Goal: Complete application form: Complete application form

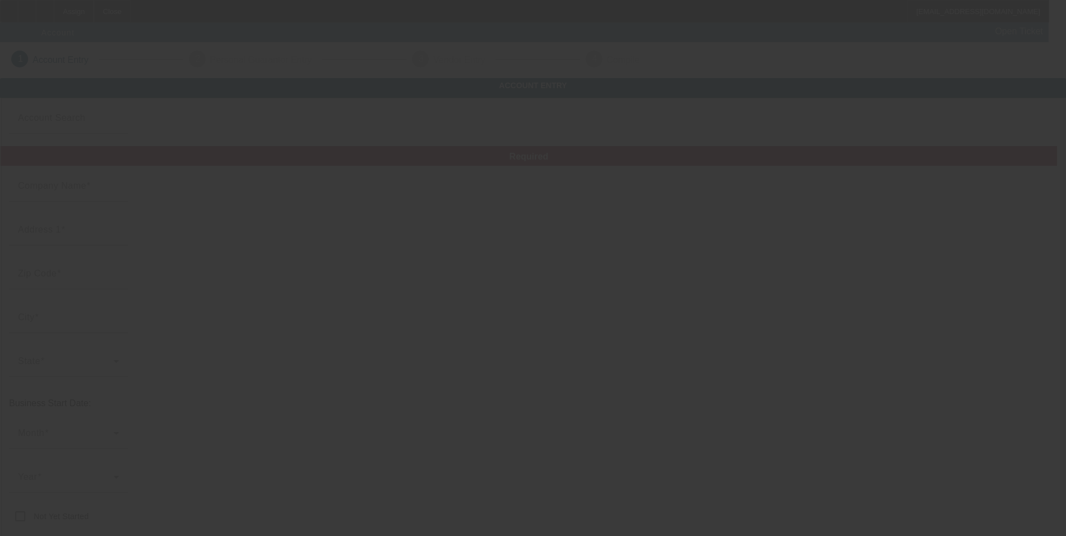
type input "[PERSON_NAME] Landscaping LLC"
type input "174 Regent Ave"
type input "02908"
type input "Providence"
type input "[PHONE_NUMBER]"
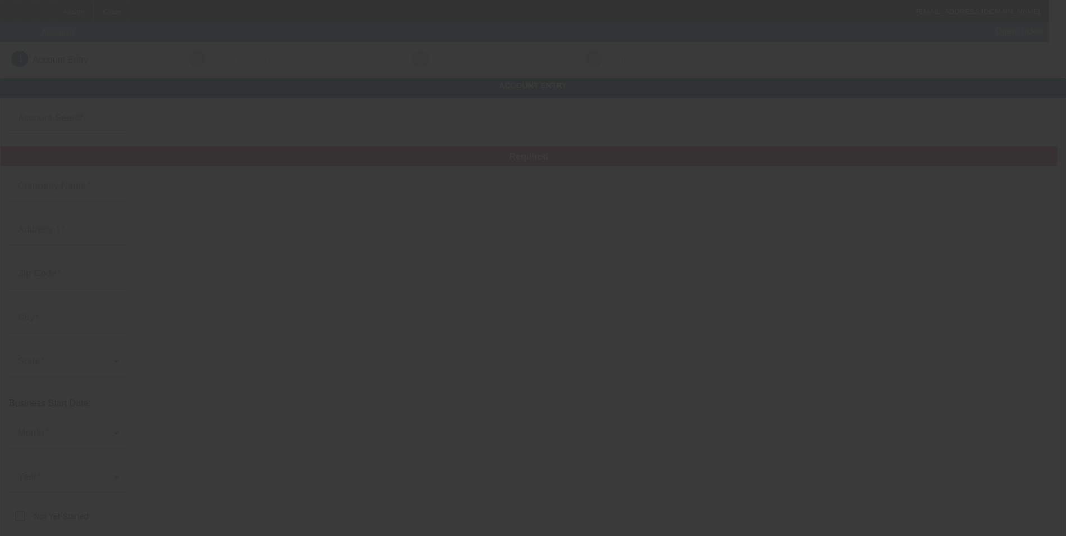
type input "10/7/2025"
type input "Apt 2"
type input "crislandscapingllc@gmail.com"
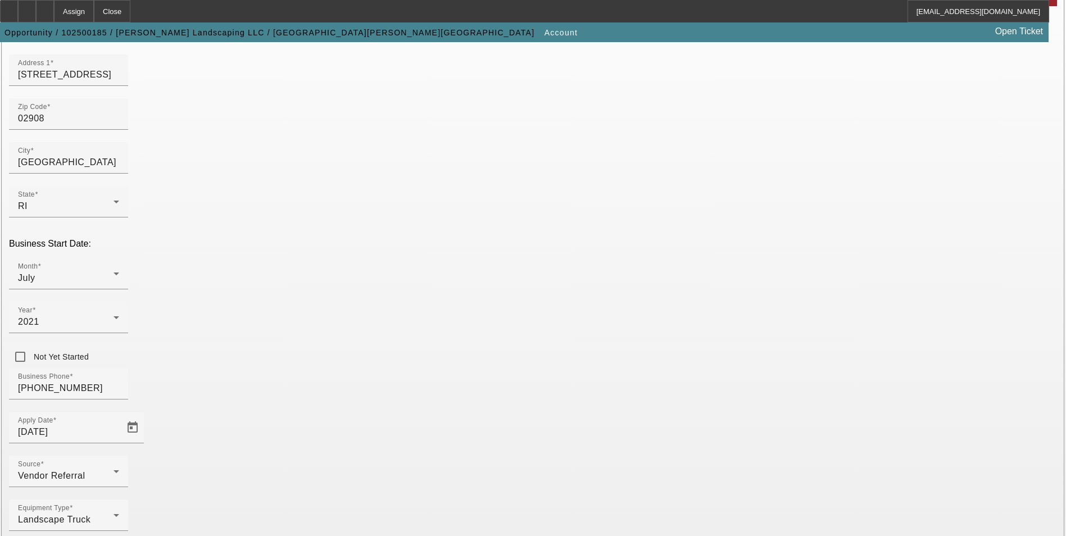
scroll to position [183, 0]
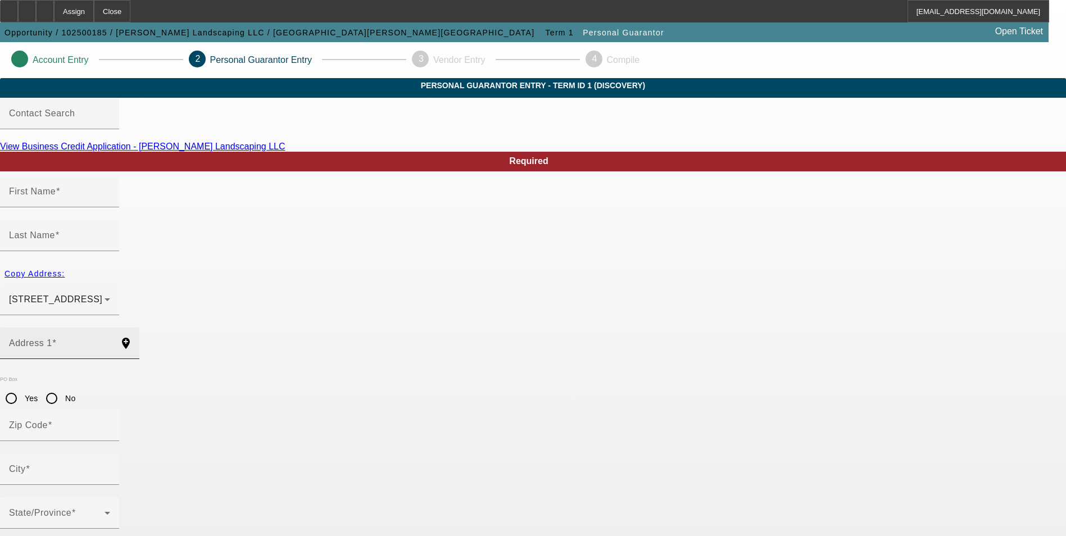
type input "Rosi"
type input "Castro"
type input "174 Regent Avenue"
radio input "true"
type input "02908"
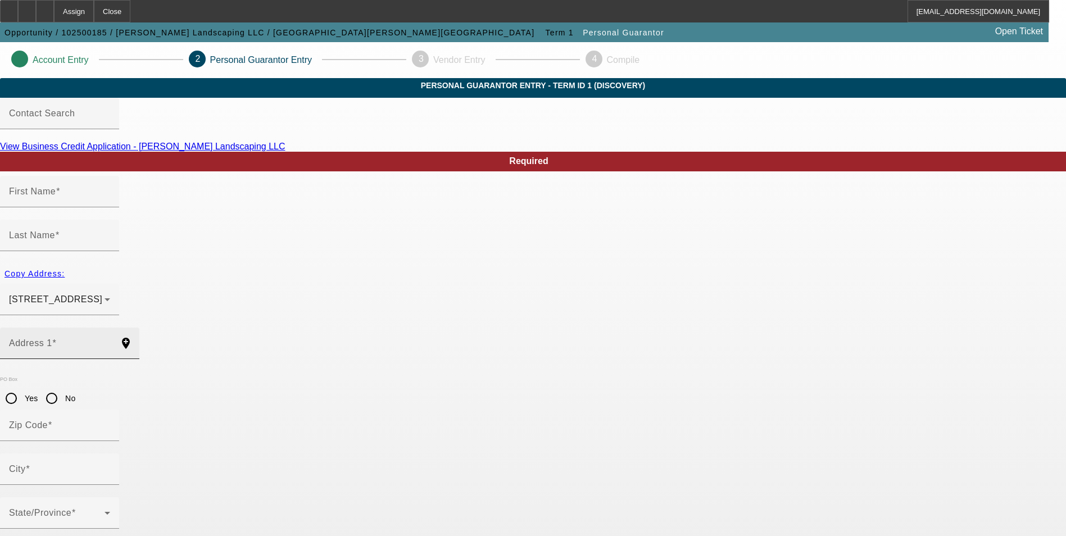
type input "Providence"
type input "[PHONE_NUMBER]"
type input "100"
type input "038-66-6994"
type input "crislandscapingllc@gmail.com"
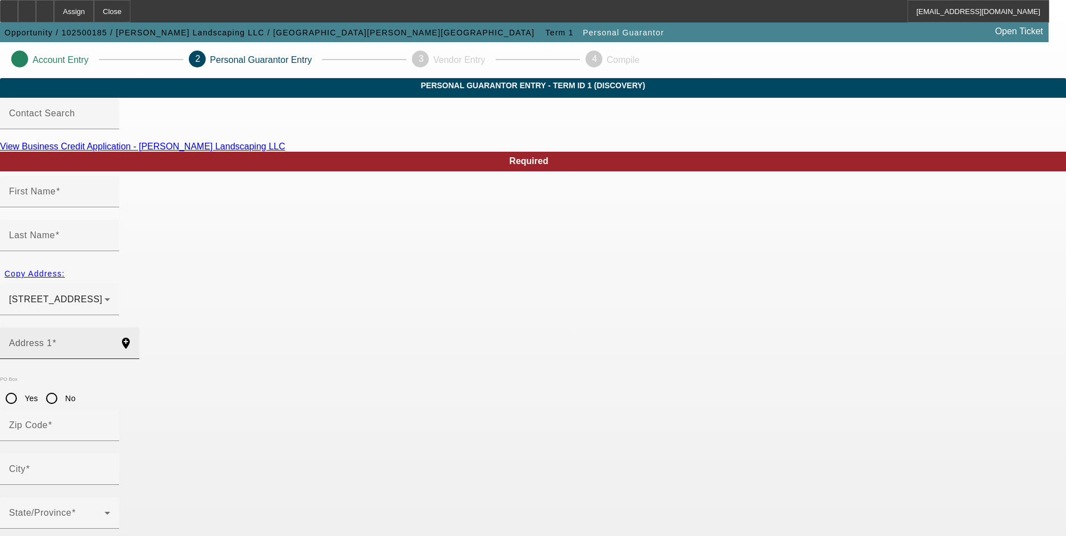
type input "Apt 2"
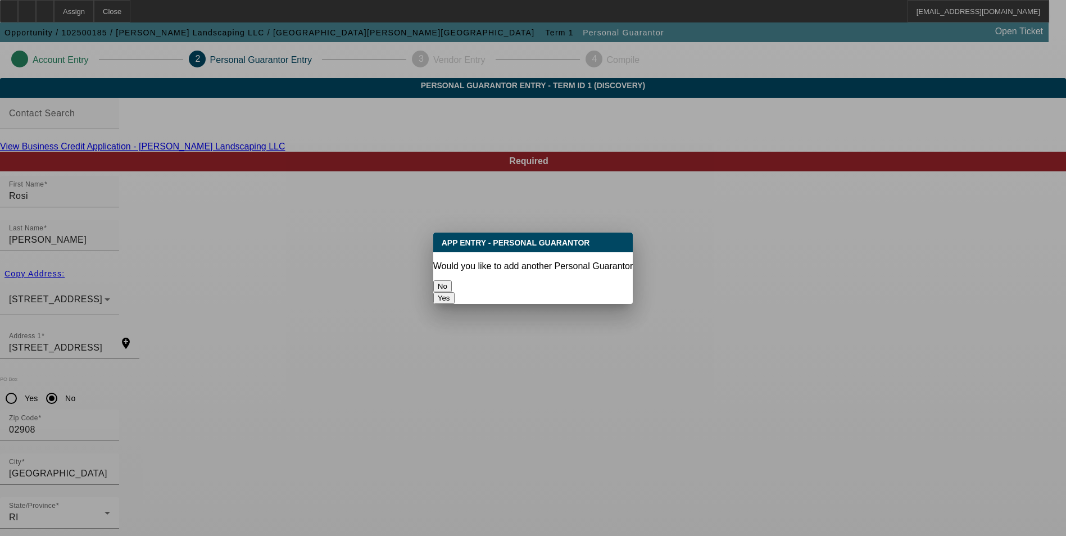
click at [452, 289] on button "No" at bounding box center [442, 286] width 19 height 12
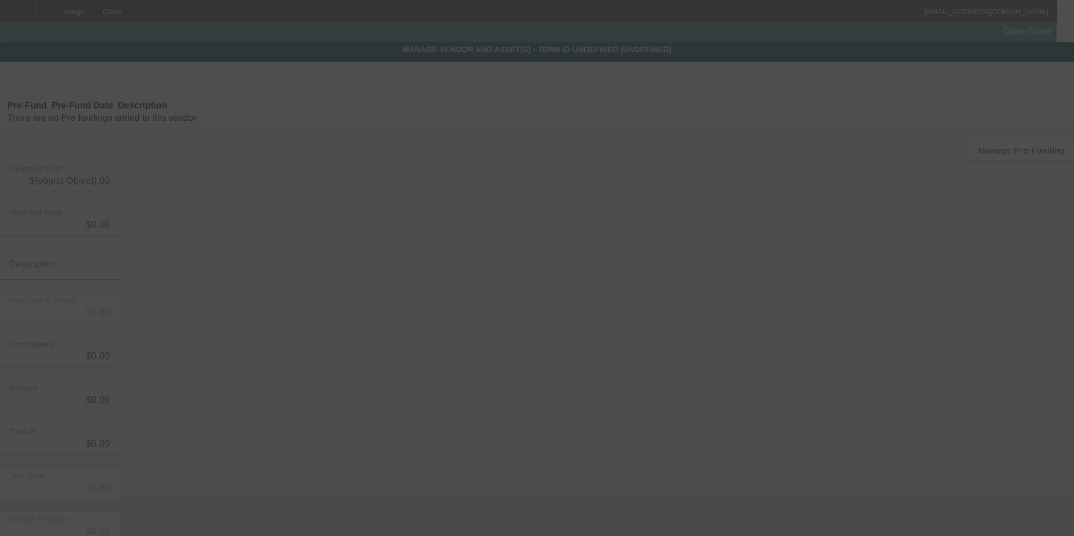
type input "$20,000.00"
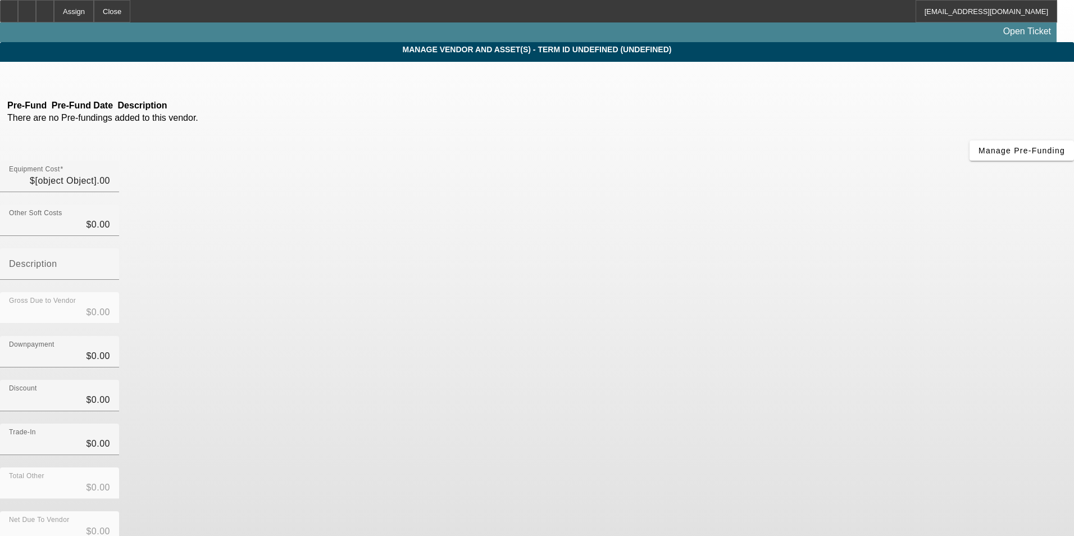
type input "$20,000.00"
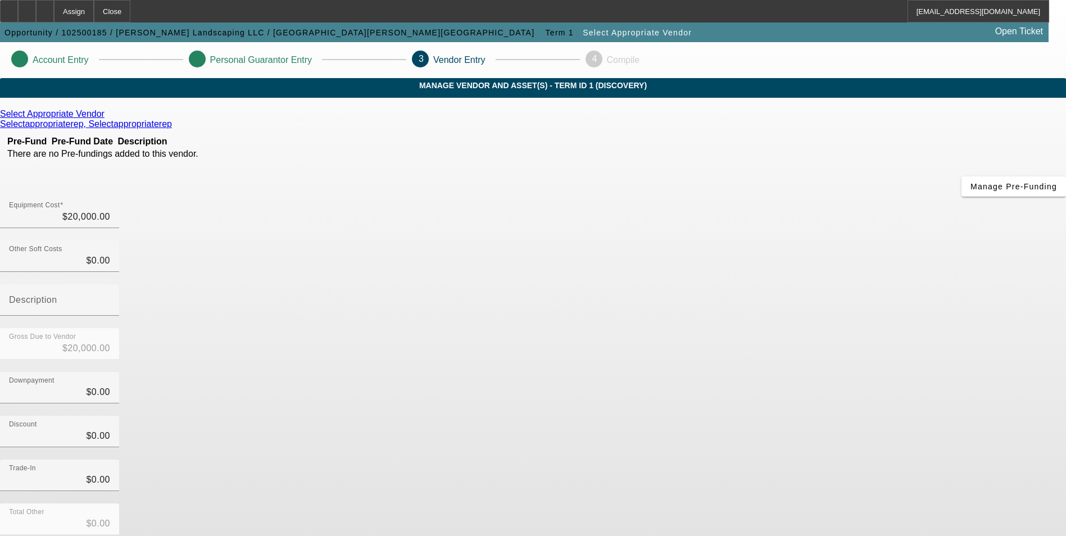
click at [107, 119] on icon at bounding box center [107, 114] width 0 height 10
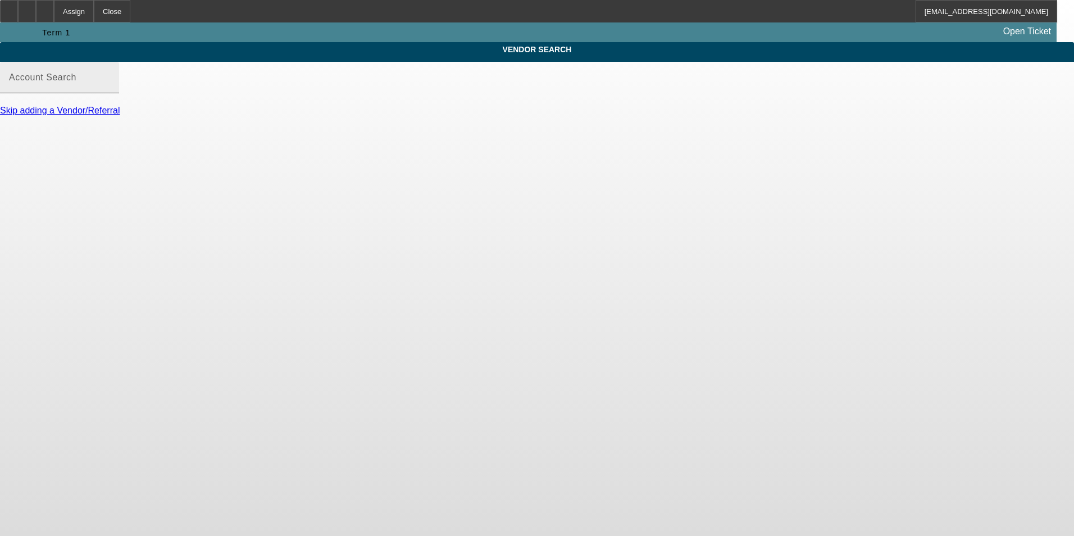
click at [110, 89] on input "Account Search" at bounding box center [59, 81] width 101 height 13
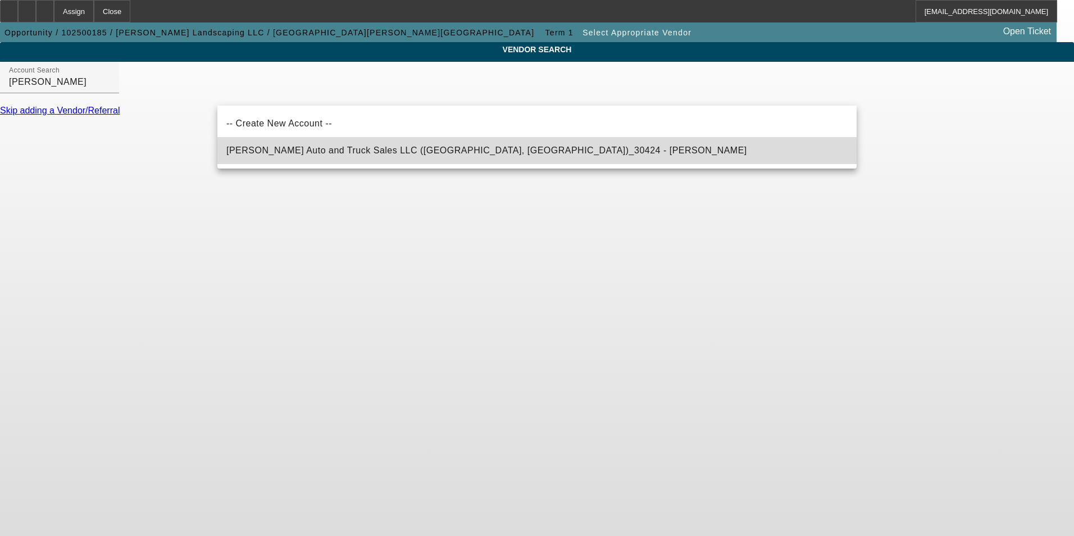
click at [447, 158] on mat-option "Fournier Auto and Truck Sales LLC (Rehoboth, MA)_30424 - Fournier, Theodore" at bounding box center [536, 150] width 639 height 27
type input "Fournier Auto and Truck Sales LLC (Rehoboth, MA)_30424 - Fournier, Theodore"
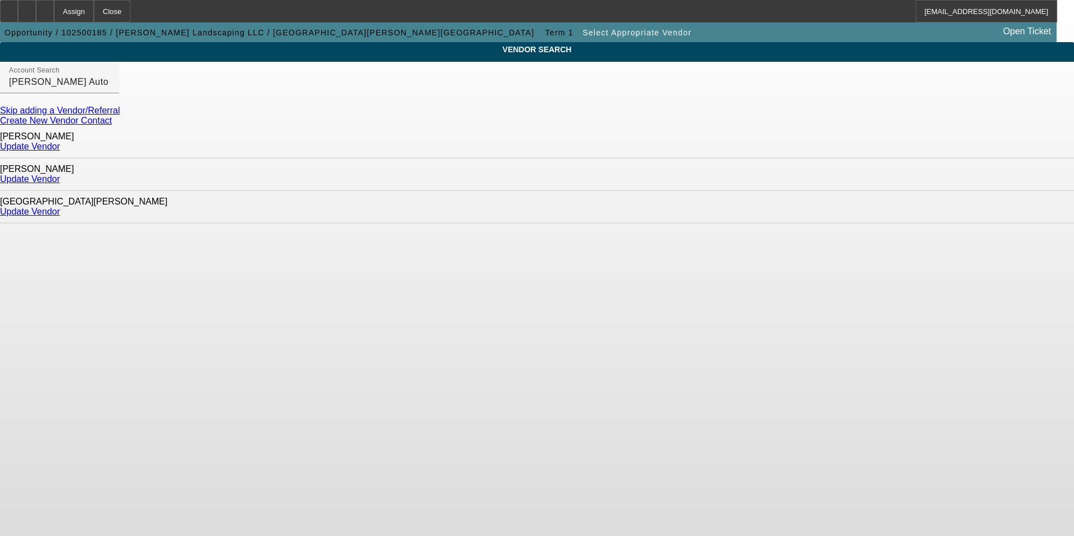
click at [60, 174] on link "Update Vendor" at bounding box center [30, 179] width 60 height 10
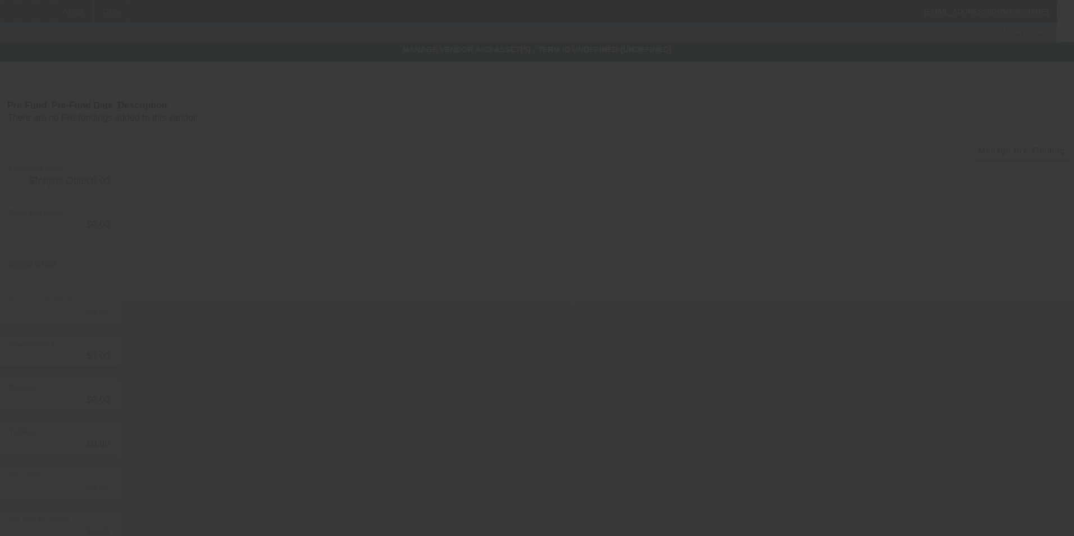
type input "$20,000.00"
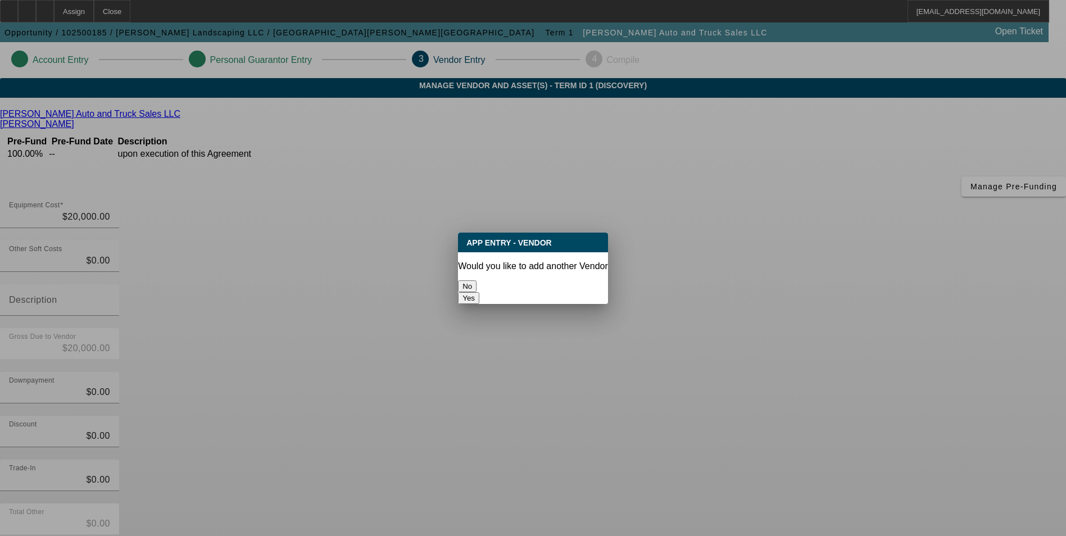
click at [476, 280] on button "No" at bounding box center [467, 286] width 19 height 12
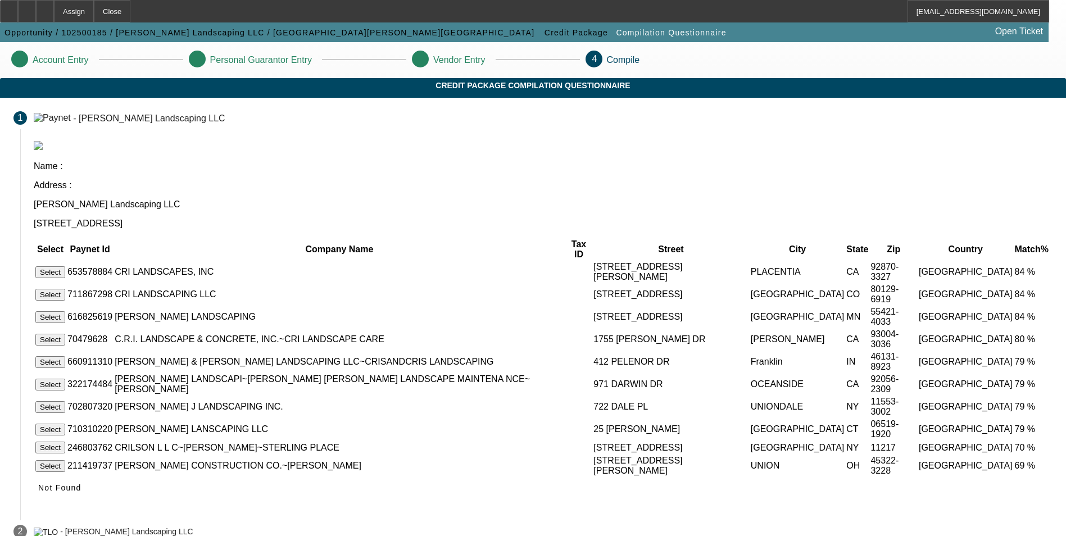
click at [81, 483] on span "Not Found" at bounding box center [59, 487] width 43 height 9
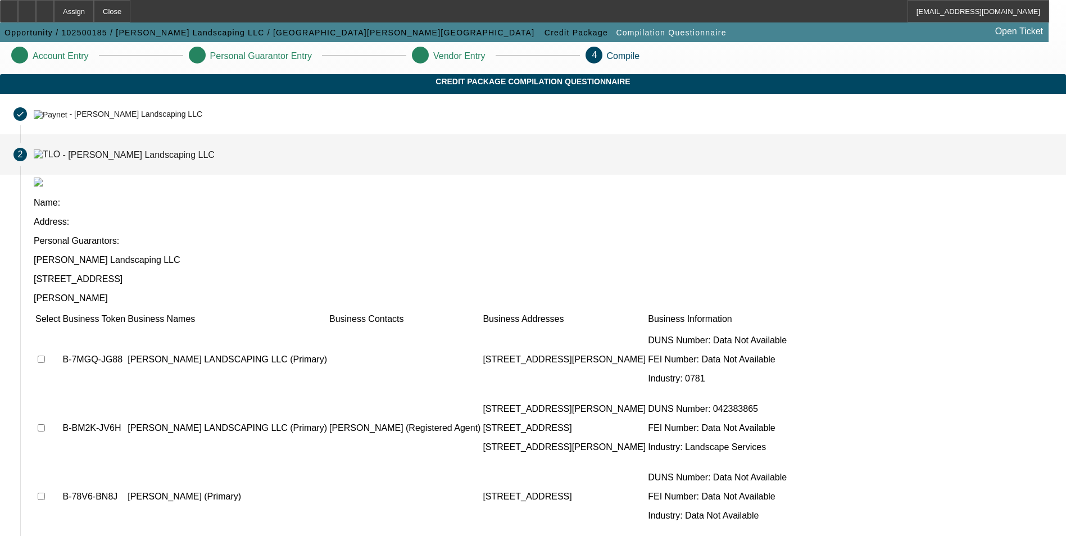
click at [45, 424] on input "checkbox" at bounding box center [41, 427] width 7 height 7
checkbox input "true"
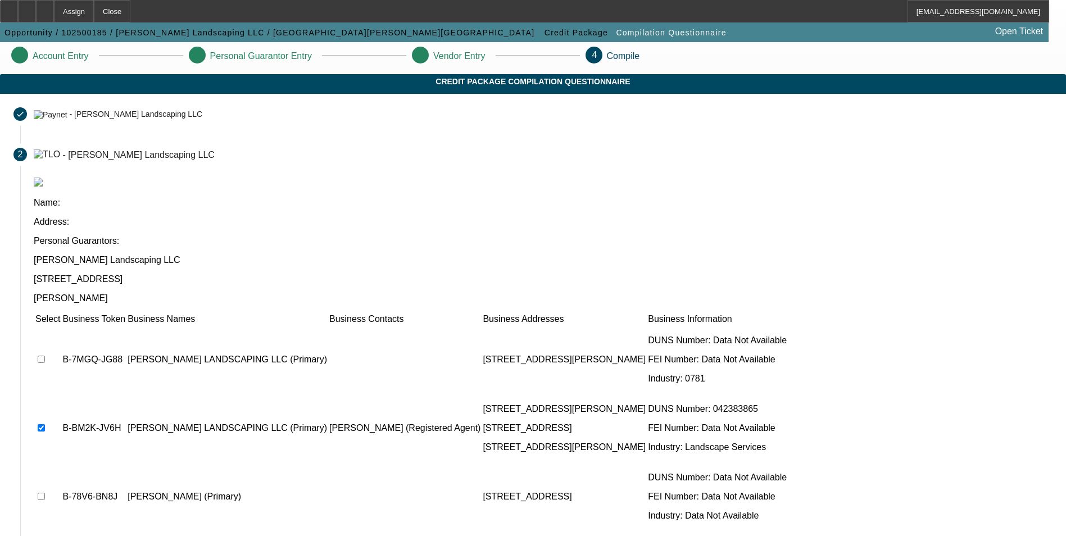
click at [45, 493] on input "checkbox" at bounding box center [41, 496] width 7 height 7
checkbox input "true"
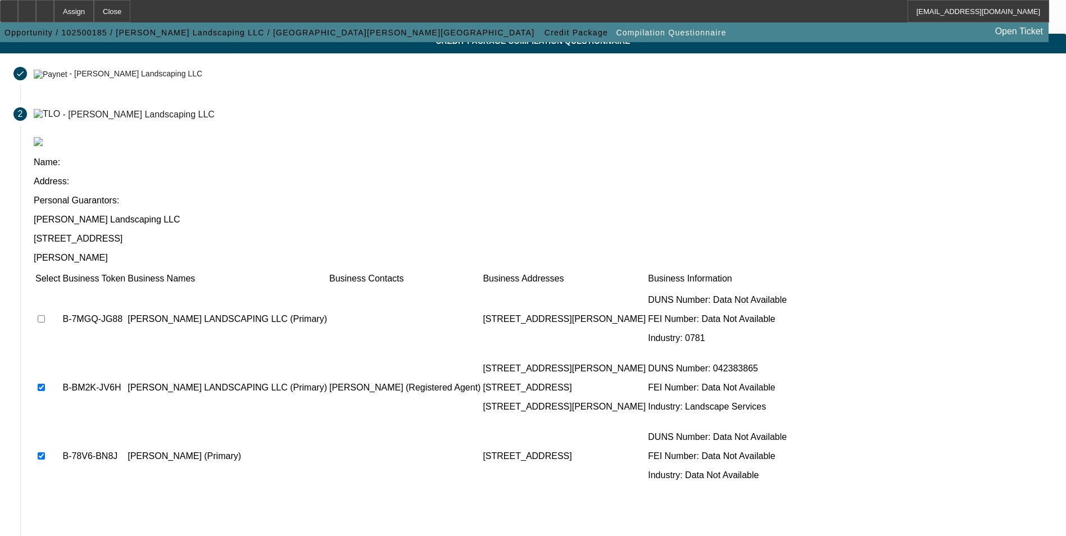
scroll to position [85, 0]
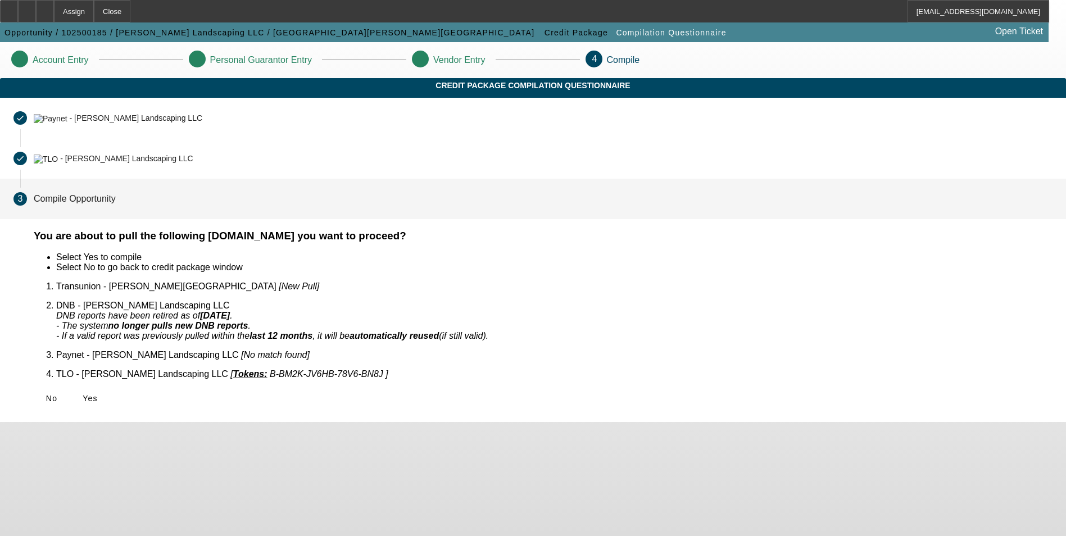
scroll to position [0, 0]
click at [98, 394] on span "Yes" at bounding box center [90, 398] width 15 height 9
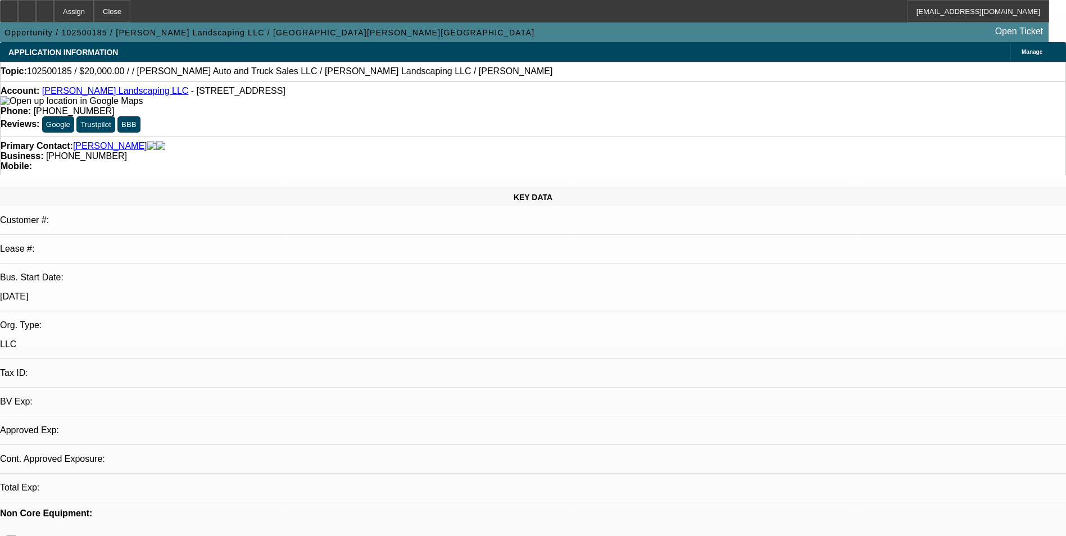
select select "0"
select select "2"
select select "0.1"
select select "1"
select select "2"
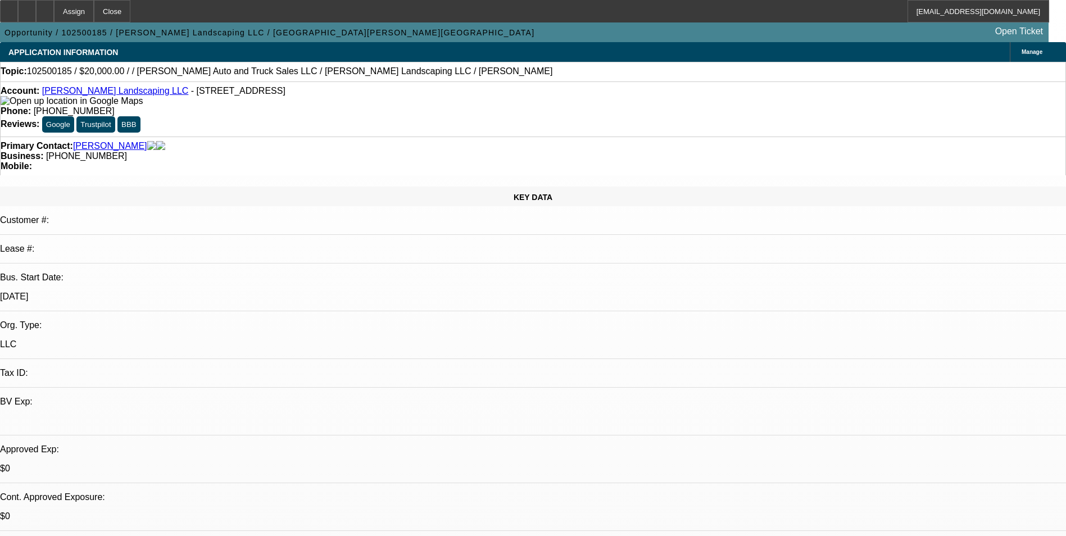
select select "4"
click at [54, 7] on div at bounding box center [45, 11] width 18 height 22
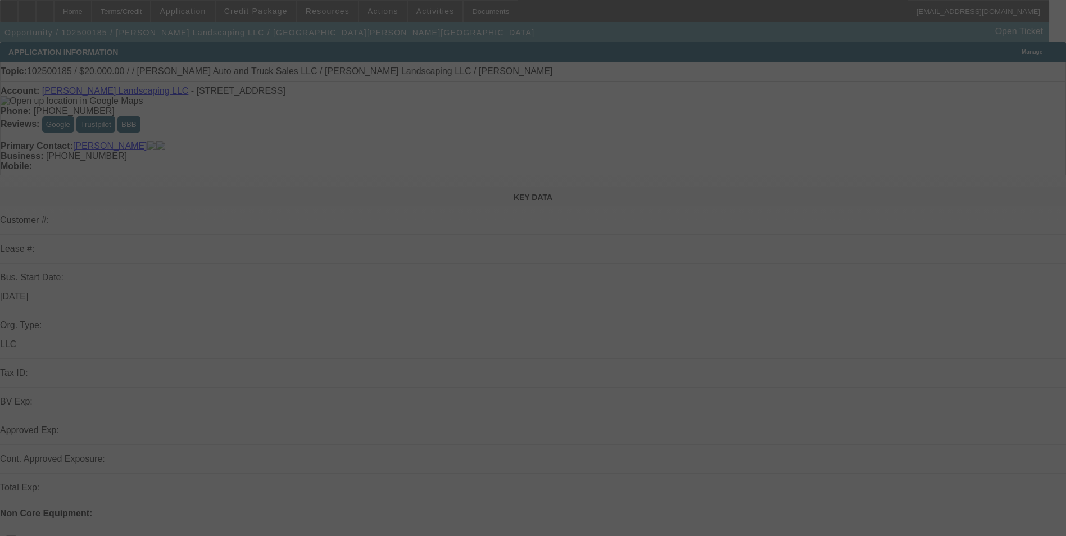
select select "0"
select select "2"
select select "0.1"
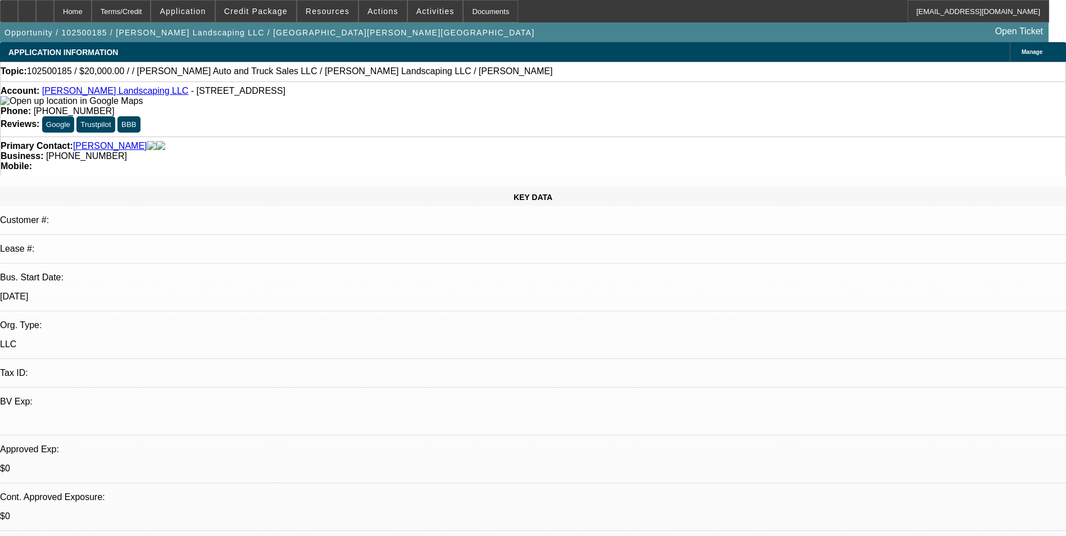
select select "1"
select select "2"
select select "4"
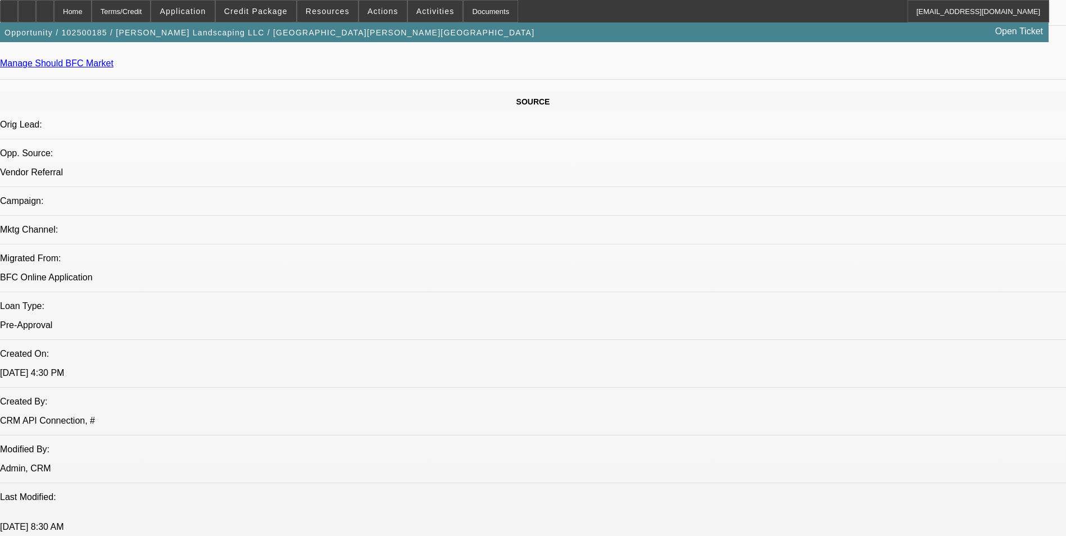
scroll to position [674, 0]
